Goal: Register for event/course

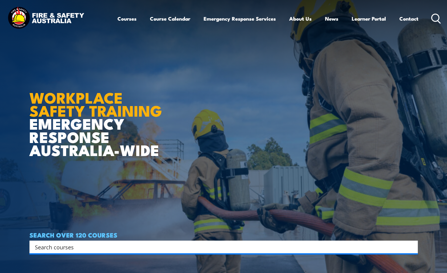
drag, startPoint x: 93, startPoint y: 211, endPoint x: 154, endPoint y: 198, distance: 61.7
click at [93, 211] on article "WORKPLACE SAFETY TRAINING EMERGENCY RESPONSE [GEOGRAPHIC_DATA]-WIDE SEARCH OVER…" at bounding box center [223, 136] width 388 height 273
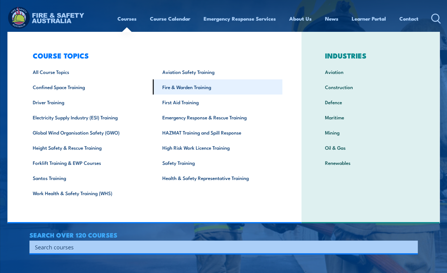
click at [178, 89] on link "Fire & Warden Training" at bounding box center [217, 86] width 129 height 15
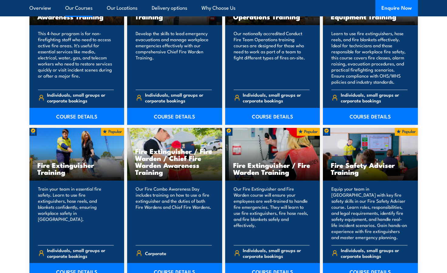
scroll to position [606, 0]
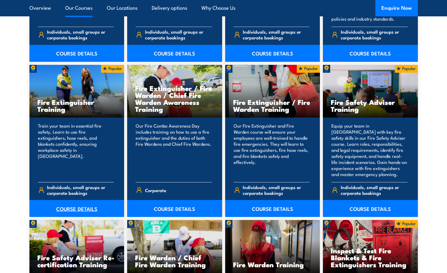
click at [85, 209] on link "COURSE DETAILS" at bounding box center [76, 208] width 95 height 17
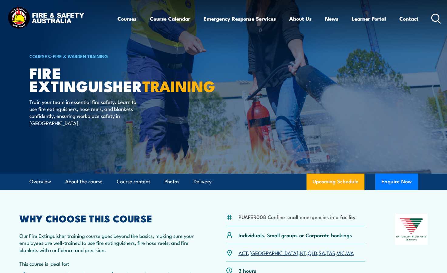
click at [201, 252] on div "PUAFER008 Confine small emergencies in a facility Individuals, Small groups or …" at bounding box center [223, 261] width 408 height 94
click at [307, 253] on link "QLD" at bounding box center [311, 252] width 9 height 7
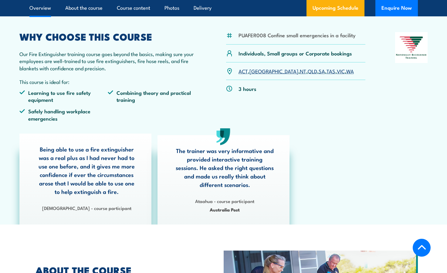
scroll to position [304, 0]
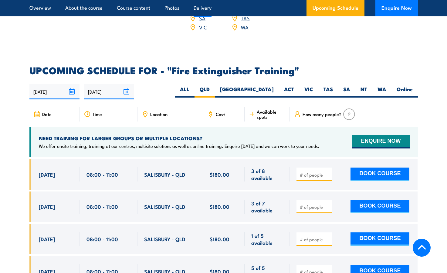
scroll to position [1018, 0]
